Goal: Task Accomplishment & Management: Manage account settings

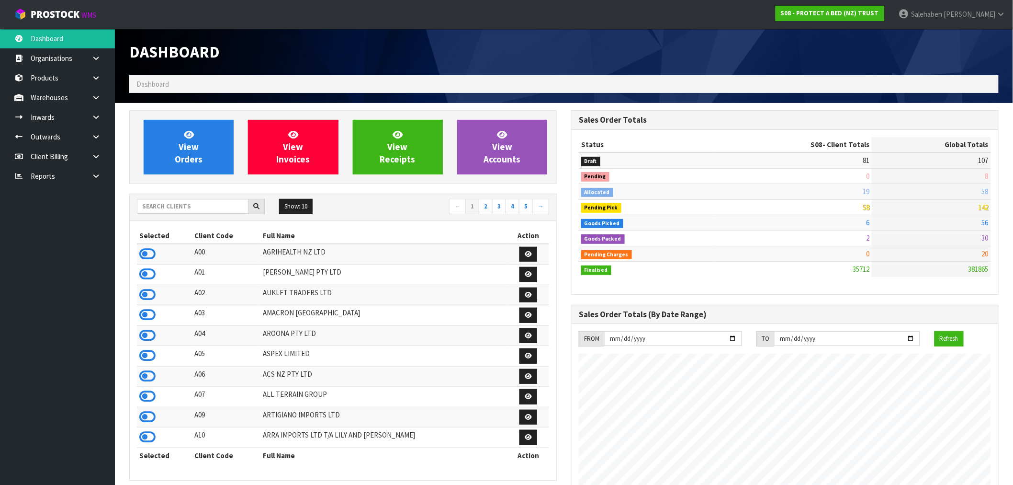
scroll to position [726, 442]
drag, startPoint x: 183, startPoint y: 210, endPoint x: 176, endPoint y: 205, distance: 8.2
click at [182, 206] on input "text" at bounding box center [193, 206] width 112 height 15
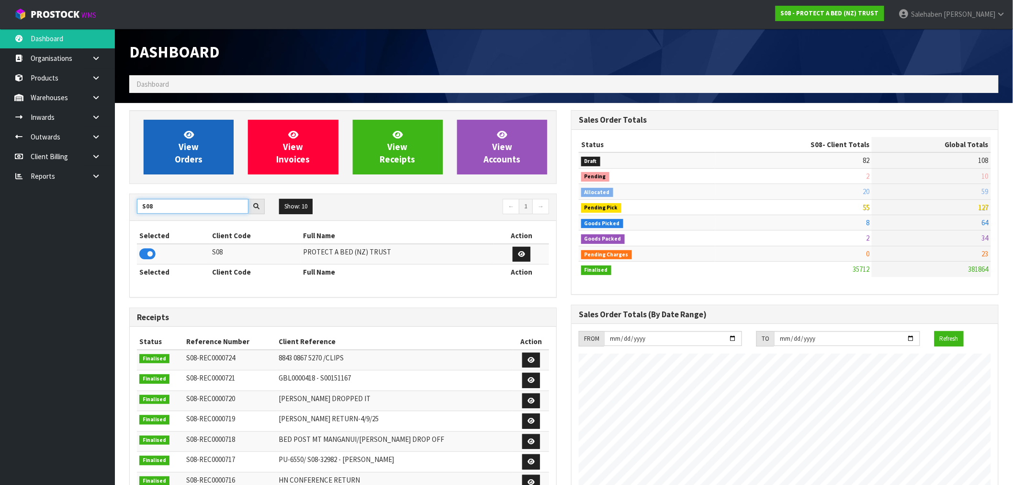
type input "S08"
click at [188, 139] on span "View Orders" at bounding box center [189, 147] width 28 height 36
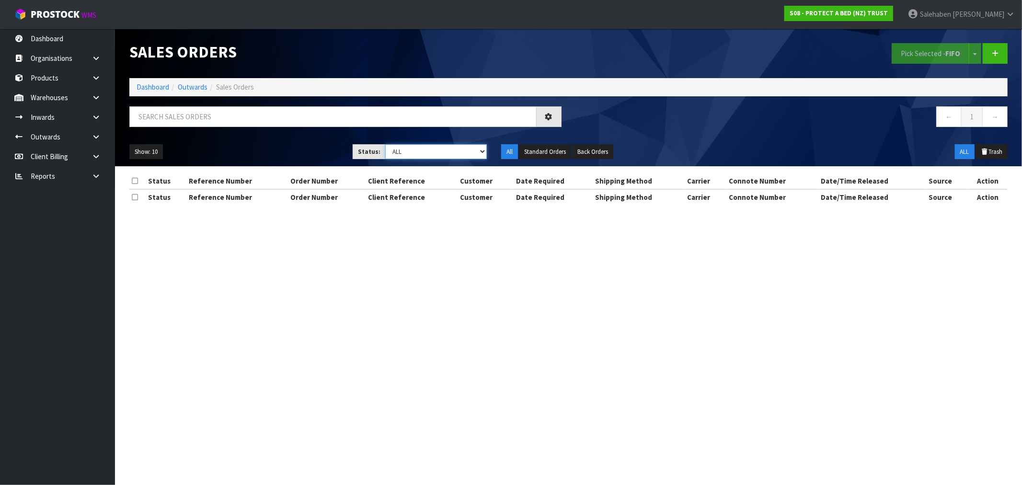
click at [429, 156] on select "Draft Pending Allocated Pending Pick Goods Picked Goods Packed Pending Charges …" at bounding box center [436, 151] width 102 height 15
select select "string:3"
click at [385, 144] on select "Draft Pending Allocated Pending Pick Goods Picked Goods Packed Pending Charges …" at bounding box center [436, 151] width 102 height 15
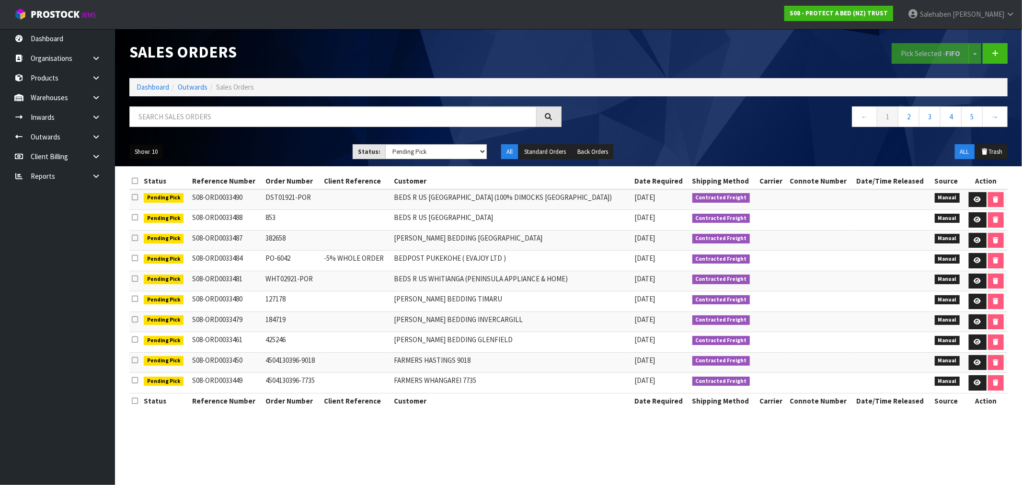
click at [148, 152] on button "Show: 10" at bounding box center [146, 151] width 34 height 15
click at [144, 206] on link "50" at bounding box center [168, 208] width 76 height 13
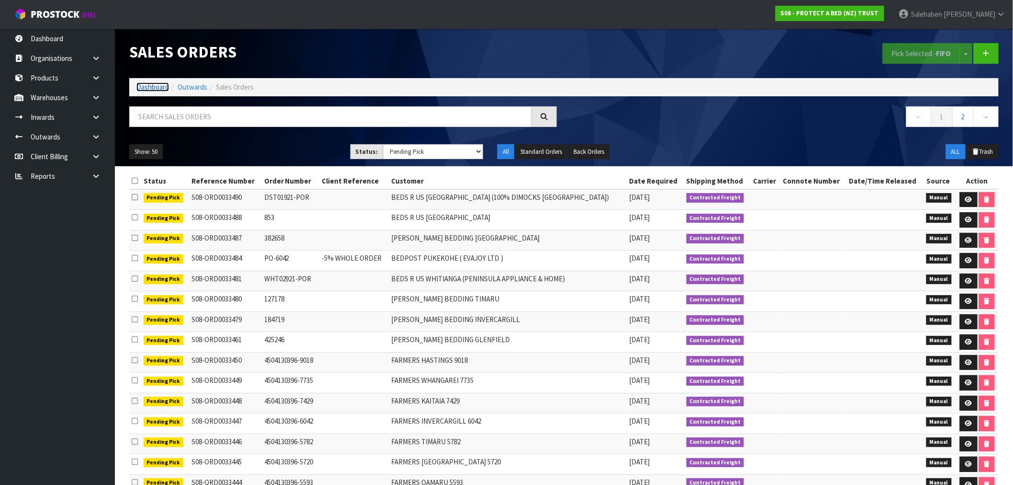
click at [148, 90] on link "Dashboard" at bounding box center [152, 86] width 33 height 9
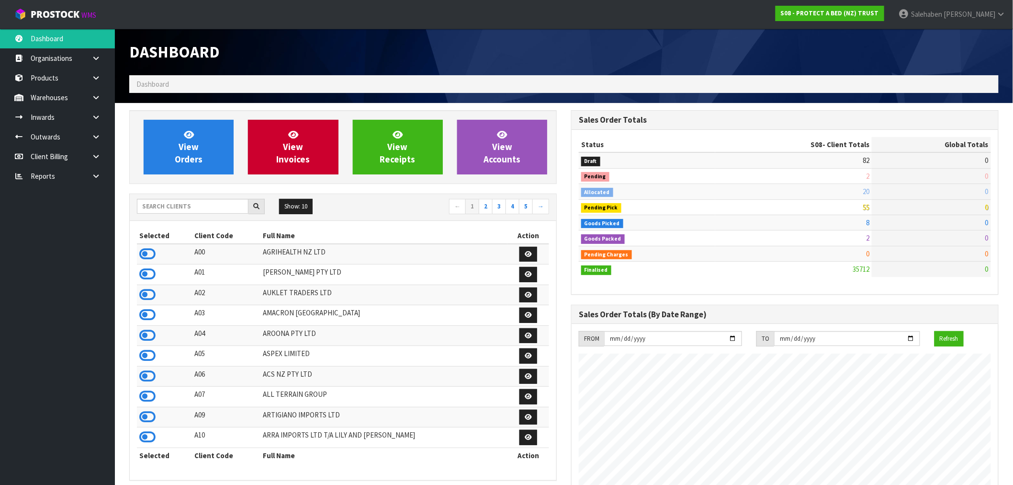
scroll to position [726, 442]
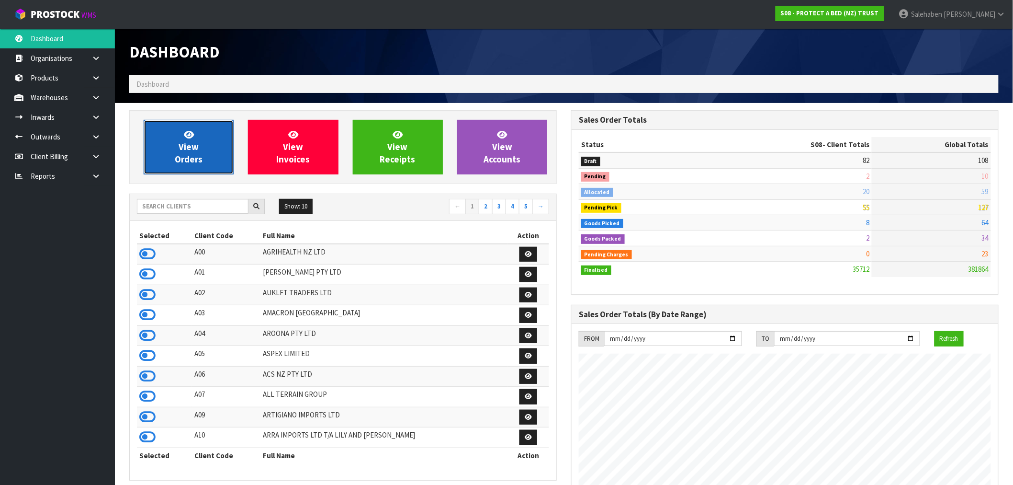
click at [181, 151] on span "View Orders" at bounding box center [189, 147] width 28 height 36
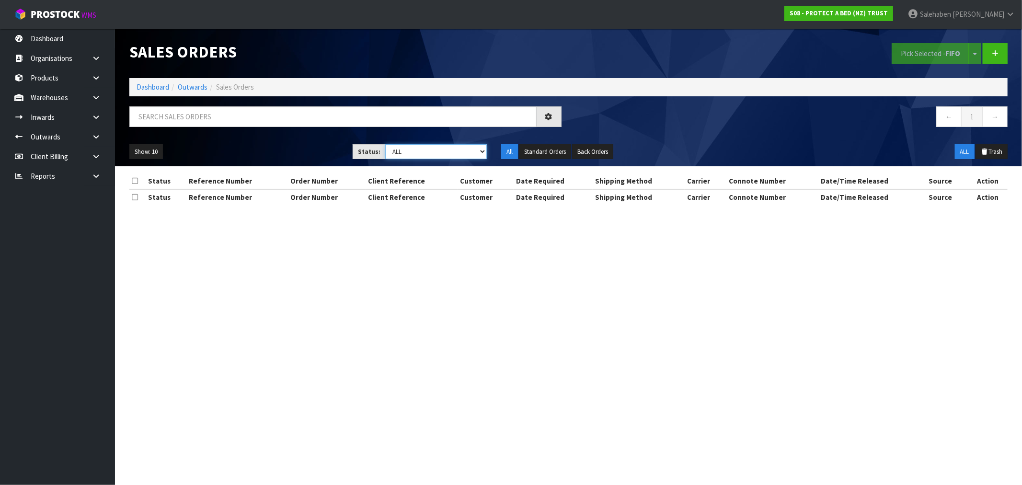
click at [409, 151] on select "Draft Pending Allocated Pending Pick Goods Picked Goods Packed Pending Charges …" at bounding box center [436, 151] width 102 height 15
select select "string:3"
click at [385, 144] on select "Draft Pending Allocated Pending Pick Goods Picked Goods Packed Pending Charges …" at bounding box center [436, 151] width 102 height 15
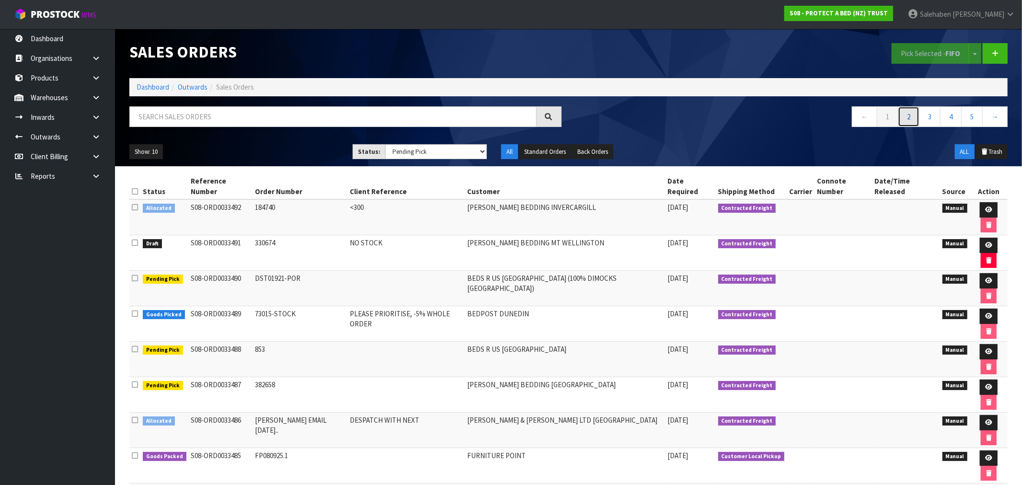
drag, startPoint x: 910, startPoint y: 117, endPoint x: 904, endPoint y: 119, distance: 6.1
click at [909, 117] on link "2" at bounding box center [909, 116] width 22 height 21
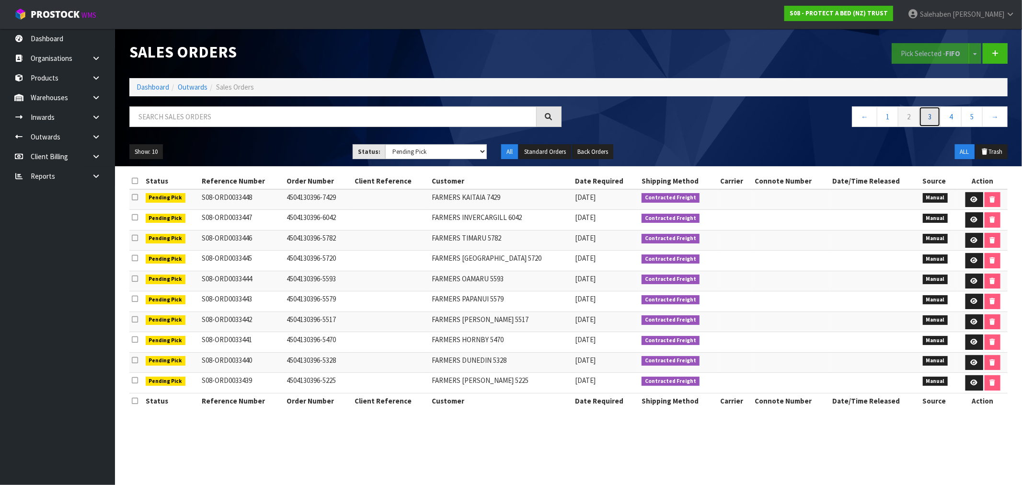
click at [925, 116] on link "3" at bounding box center [930, 116] width 22 height 21
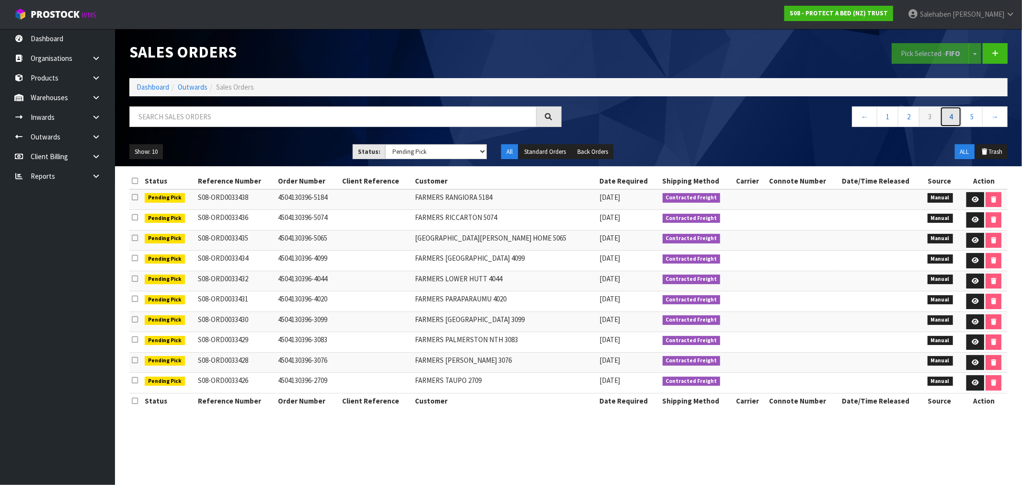
click at [952, 117] on link "4" at bounding box center [951, 116] width 22 height 21
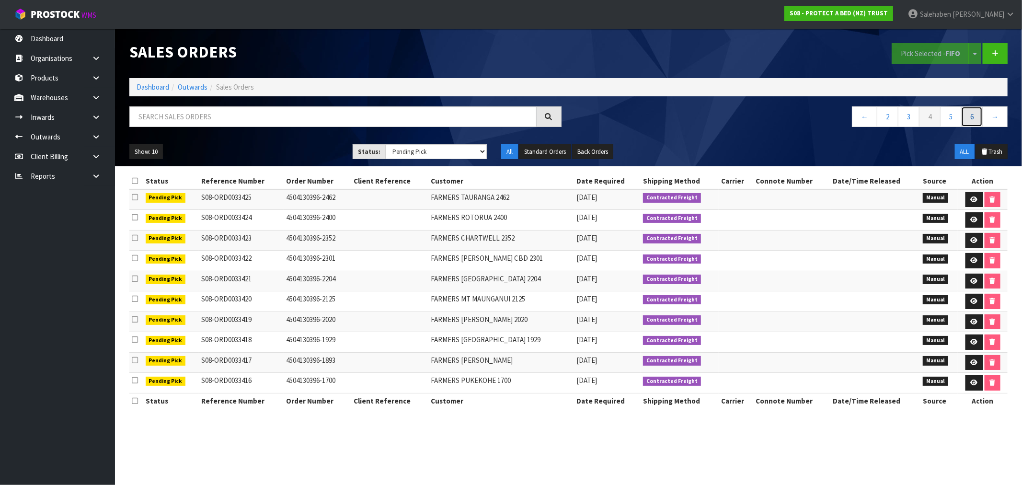
click at [973, 118] on link "6" at bounding box center [972, 116] width 22 height 21
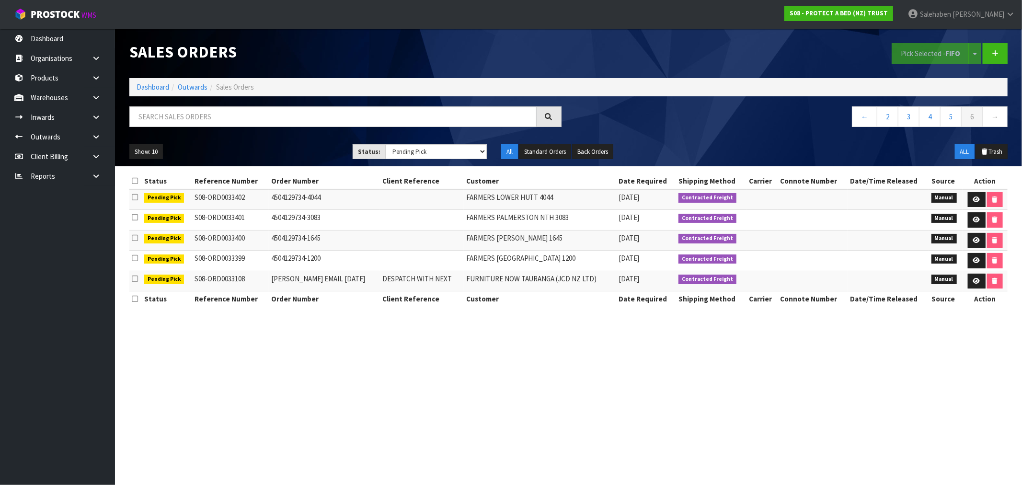
click at [148, 82] on li "Dashboard" at bounding box center [152, 87] width 33 height 10
click at [156, 88] on link "Dashboard" at bounding box center [152, 86] width 33 height 9
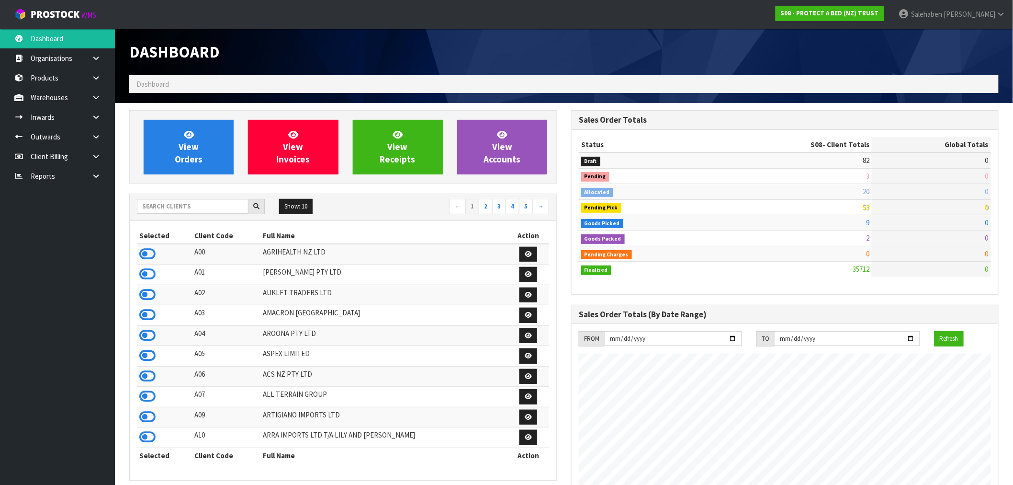
scroll to position [726, 442]
drag, startPoint x: 167, startPoint y: 202, endPoint x: 166, endPoint y: 206, distance: 4.9
click at [166, 206] on input "text" at bounding box center [193, 206] width 112 height 15
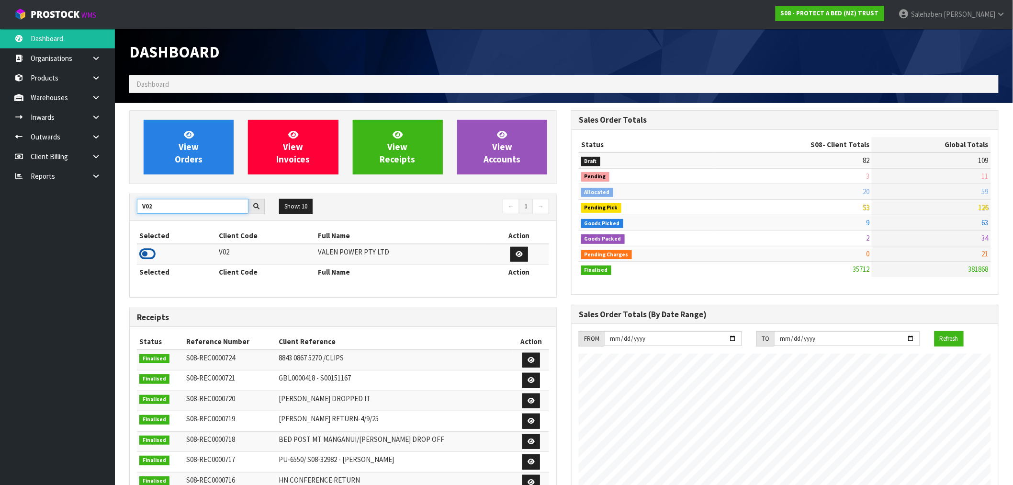
type input "V02"
click at [139, 257] on icon at bounding box center [147, 254] width 16 height 14
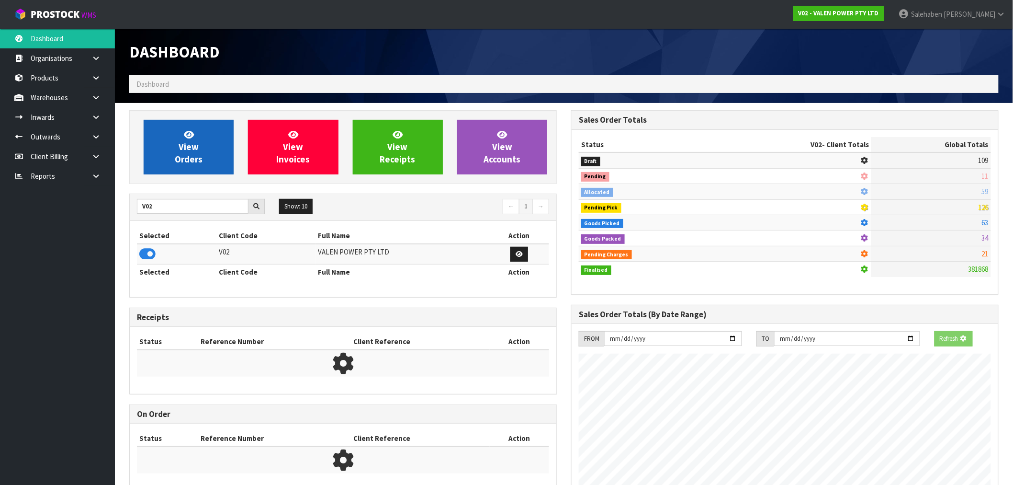
scroll to position [478340, 478495]
click at [185, 142] on span "View Orders" at bounding box center [189, 147] width 28 height 36
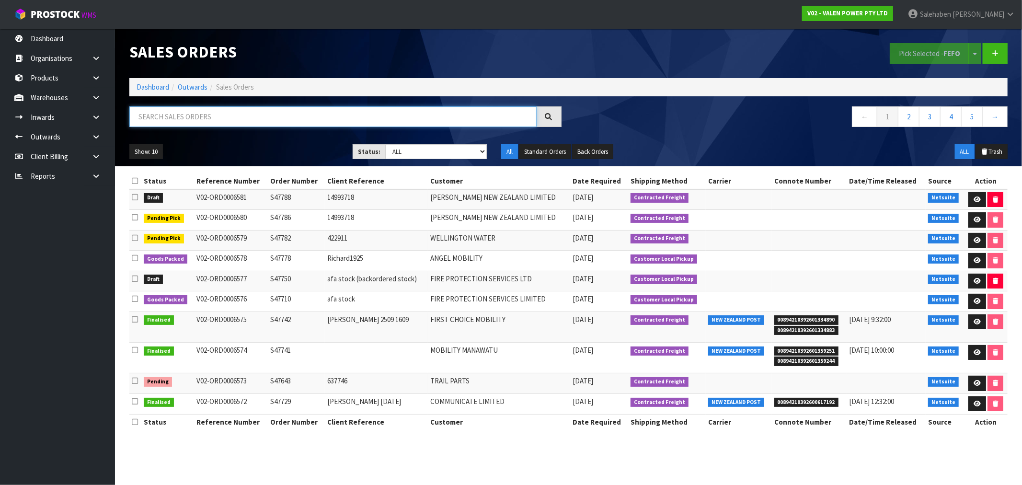
click at [228, 119] on input "text" at bounding box center [332, 116] width 407 height 21
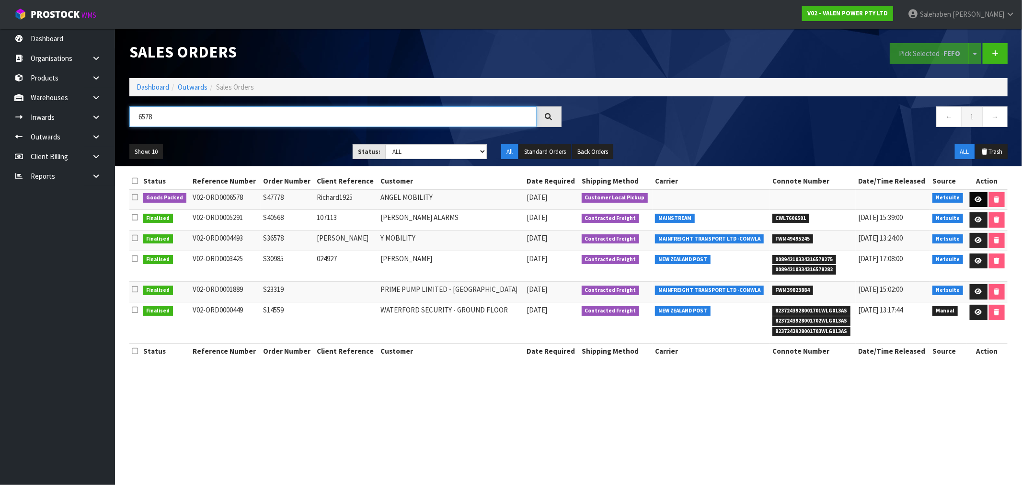
type input "6578"
click at [978, 199] on icon at bounding box center [978, 199] width 7 height 6
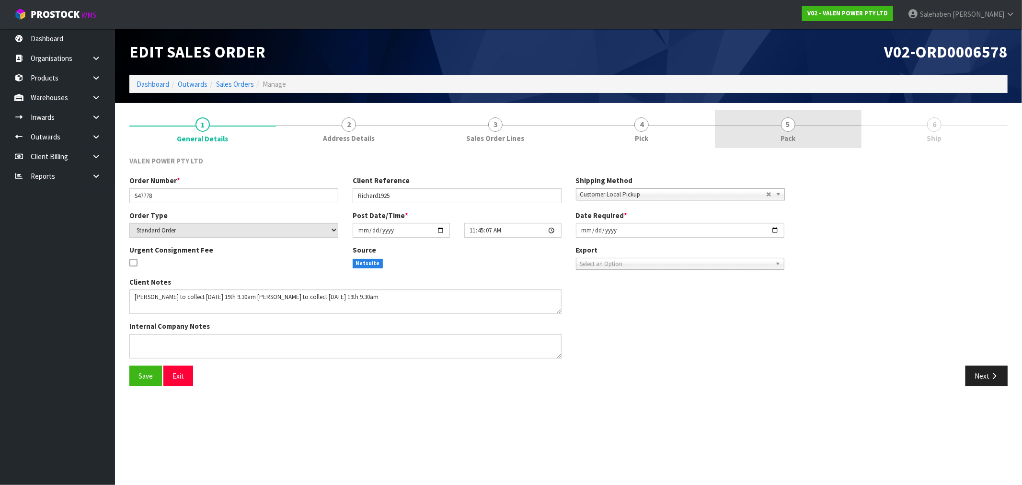
click at [789, 133] on span "Pack" at bounding box center [787, 138] width 15 height 10
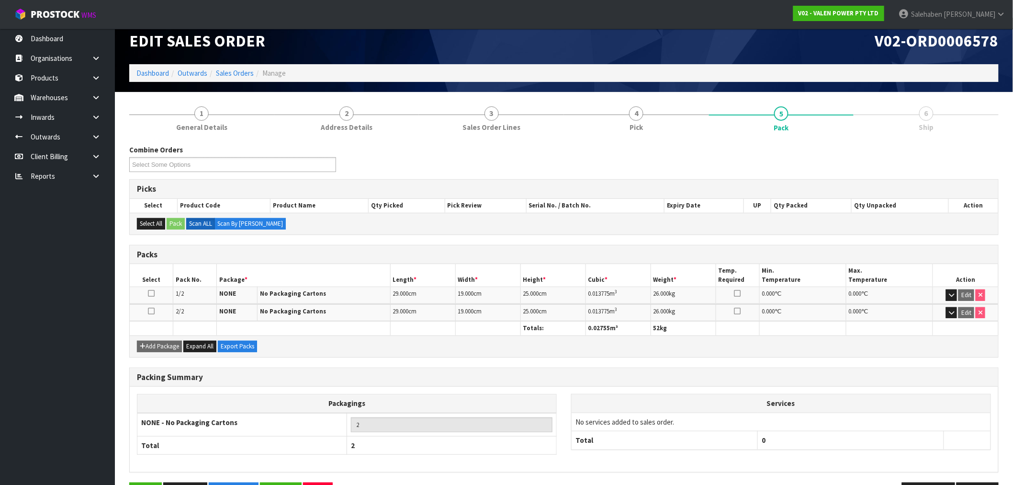
scroll to position [44, 0]
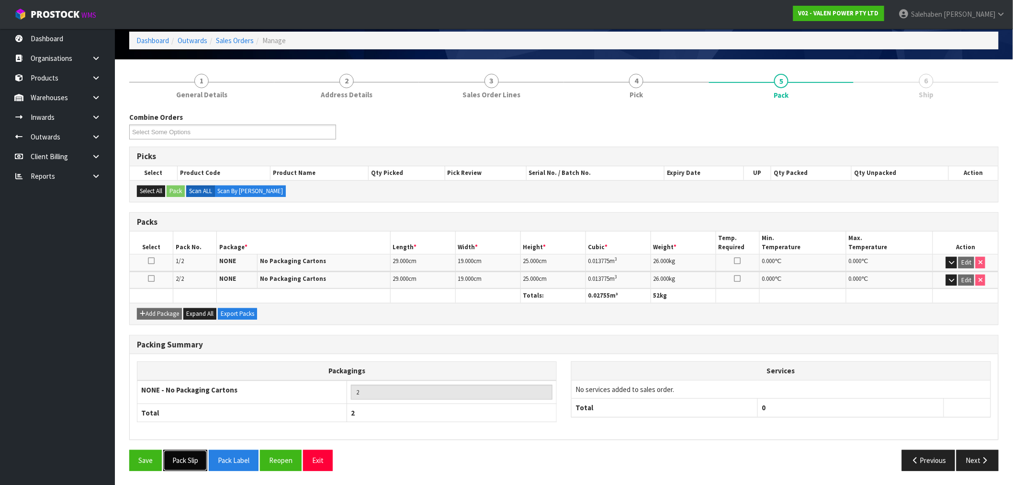
click at [189, 466] on button "Pack Slip" at bounding box center [185, 460] width 44 height 21
click at [978, 452] on button "Next" at bounding box center [978, 460] width 42 height 21
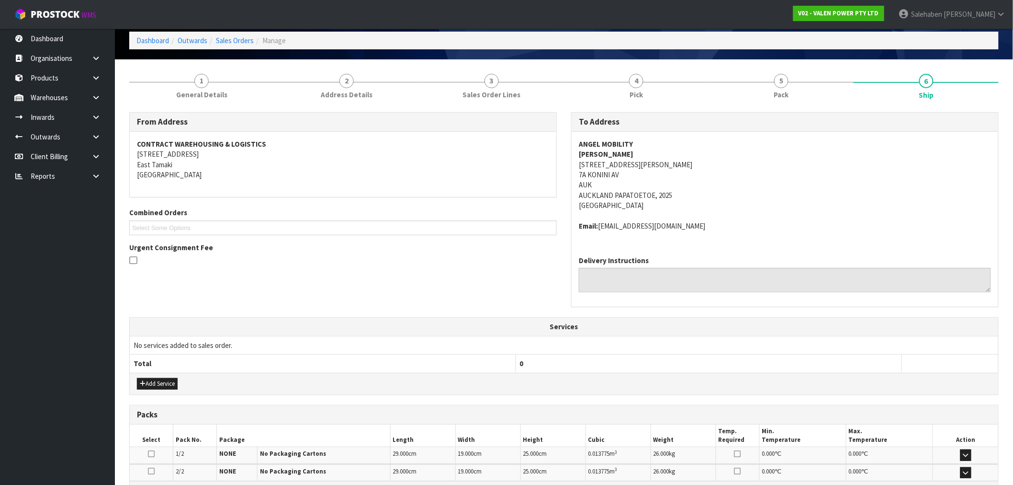
scroll to position [165, 0]
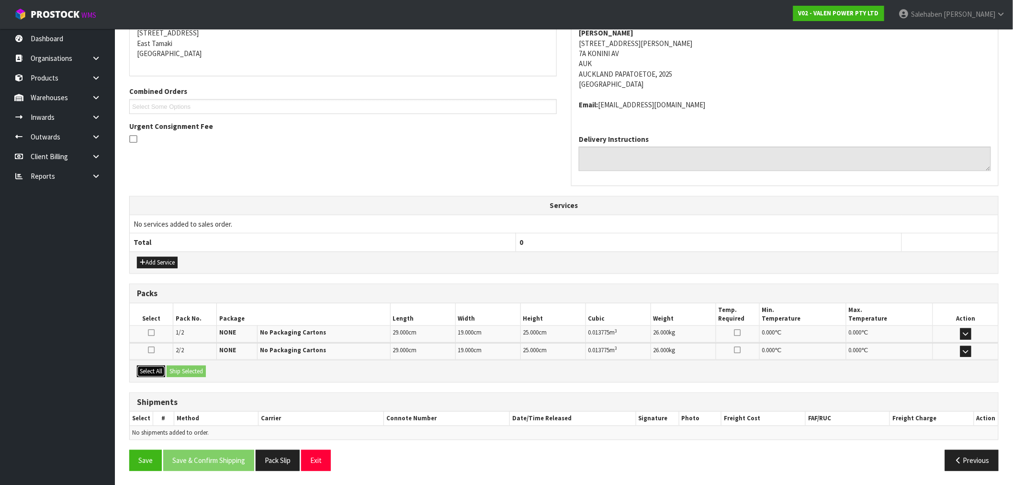
click at [149, 375] on button "Select All" at bounding box center [151, 370] width 28 height 11
click at [183, 371] on button "Ship Selected" at bounding box center [186, 370] width 39 height 11
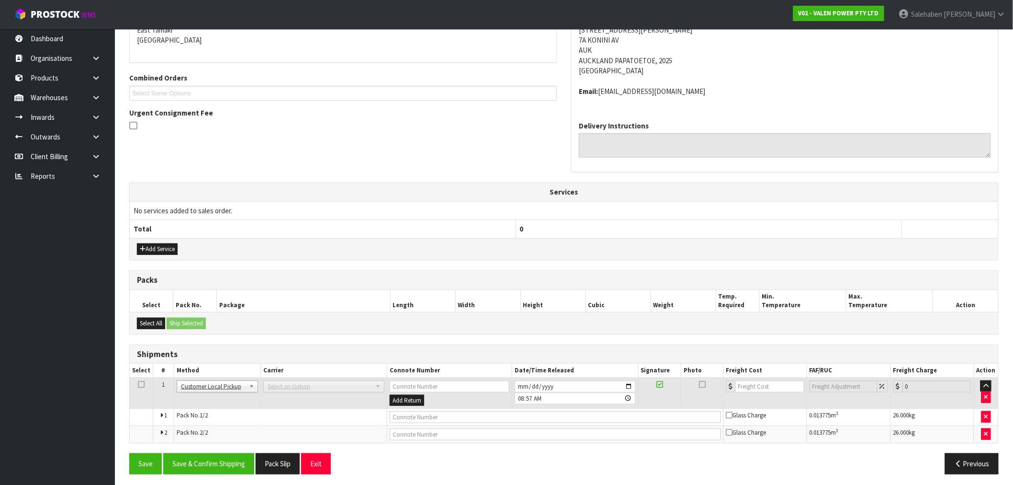
scroll to position [182, 0]
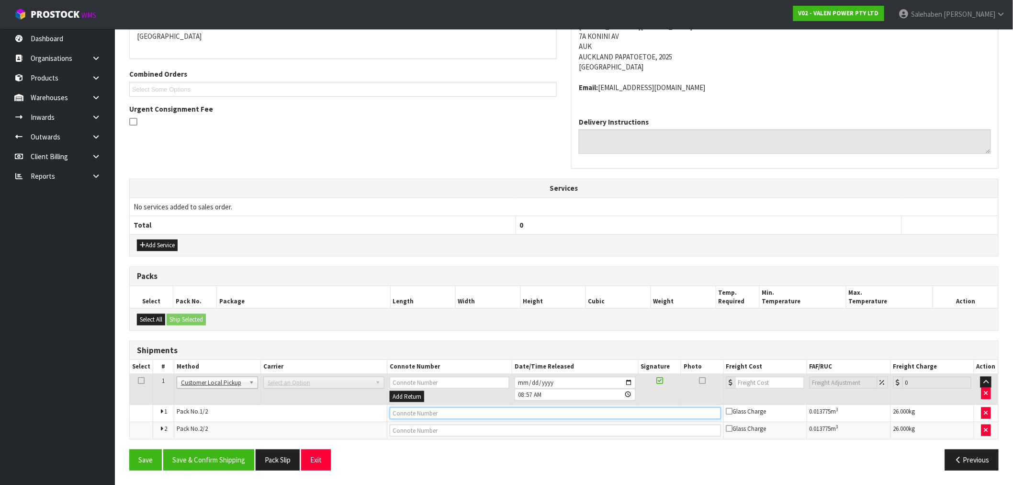
click at [404, 413] on input "text" at bounding box center [555, 413] width 331 height 12
type input "CUSTOMER COLLECTED"
click at [213, 460] on button "Save & Confirm Shipping" at bounding box center [208, 459] width 91 height 21
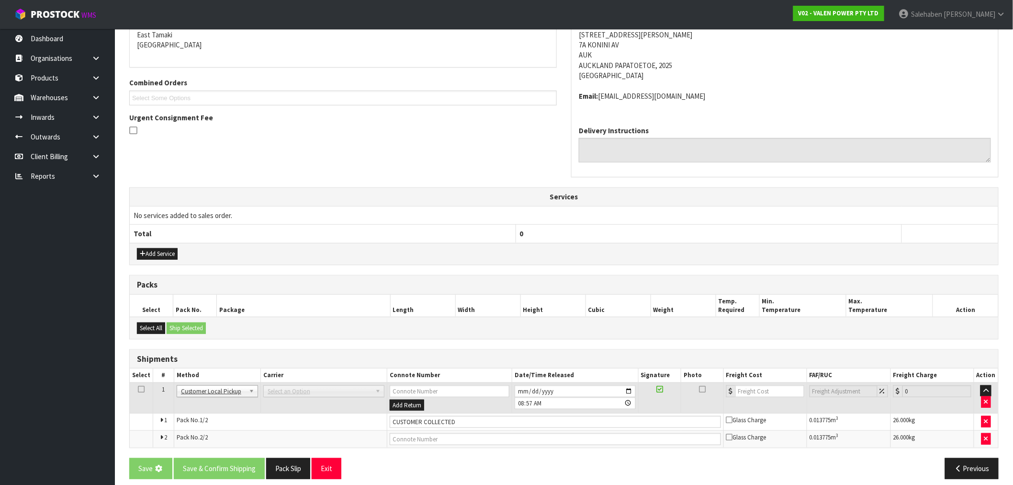
scroll to position [0, 0]
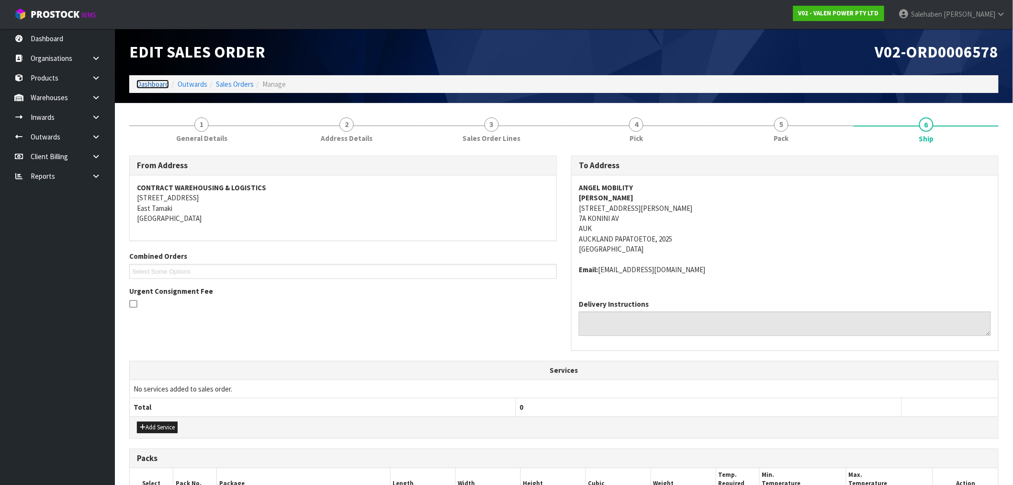
click at [154, 82] on link "Dashboard" at bounding box center [152, 84] width 33 height 9
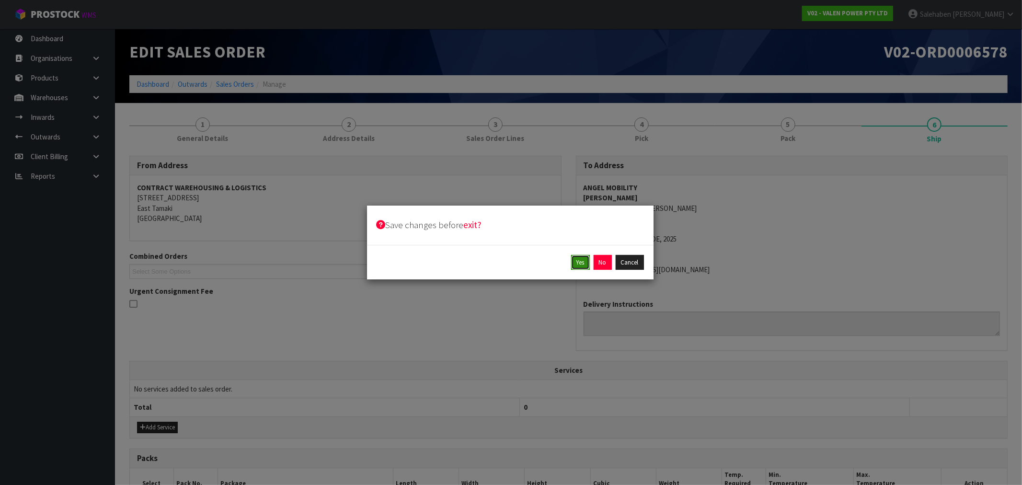
click at [576, 262] on button "Yes" at bounding box center [580, 262] width 19 height 15
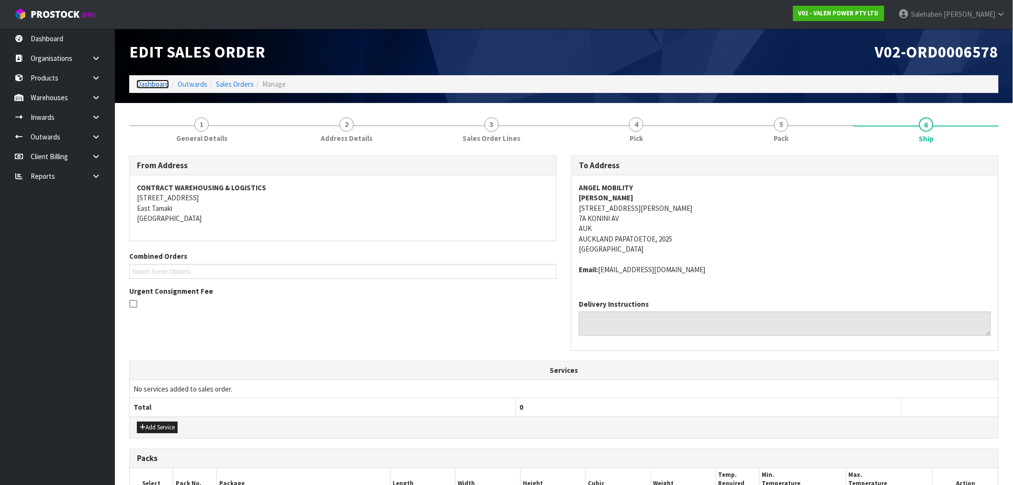
click at [145, 85] on link "Dashboard" at bounding box center [152, 84] width 33 height 9
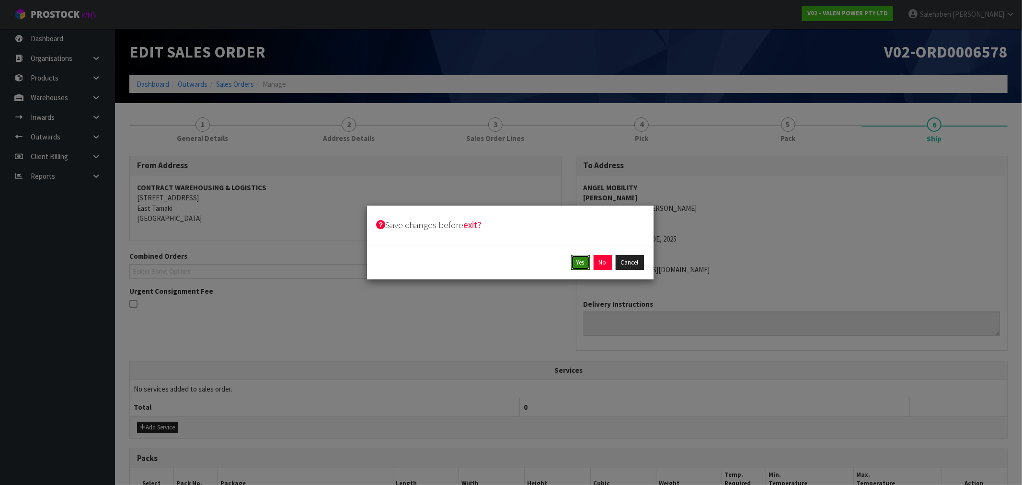
drag, startPoint x: 581, startPoint y: 259, endPoint x: 570, endPoint y: 260, distance: 10.6
click at [580, 260] on button "Yes" at bounding box center [580, 262] width 19 height 15
